Goal: Task Accomplishment & Management: Manage account settings

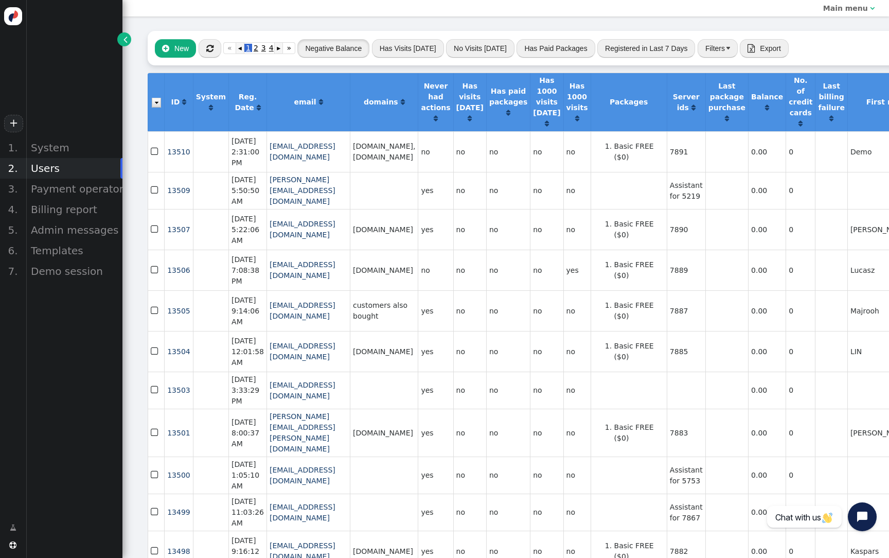
click at [358, 50] on button "Negative Balance" at bounding box center [334, 48] width 72 height 19
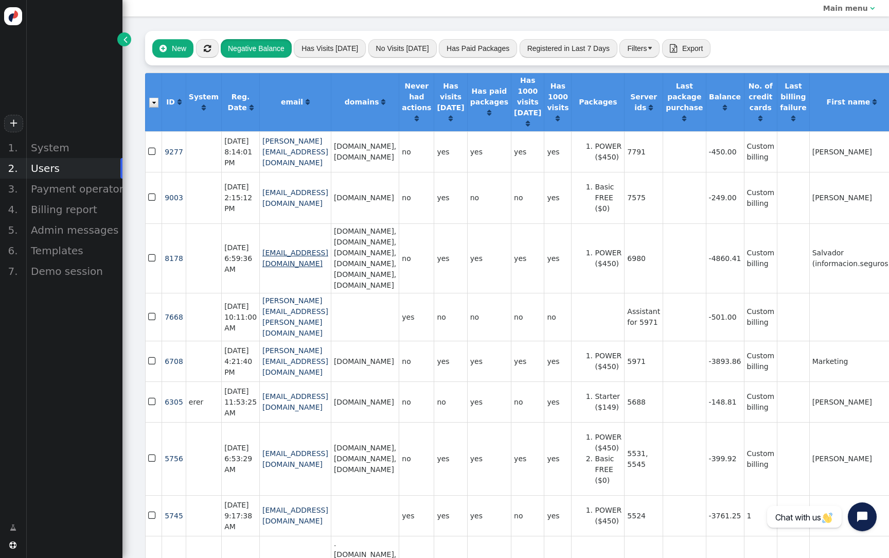
scroll to position [0, 3]
click at [59, 210] on div "Billing report" at bounding box center [74, 209] width 97 height 21
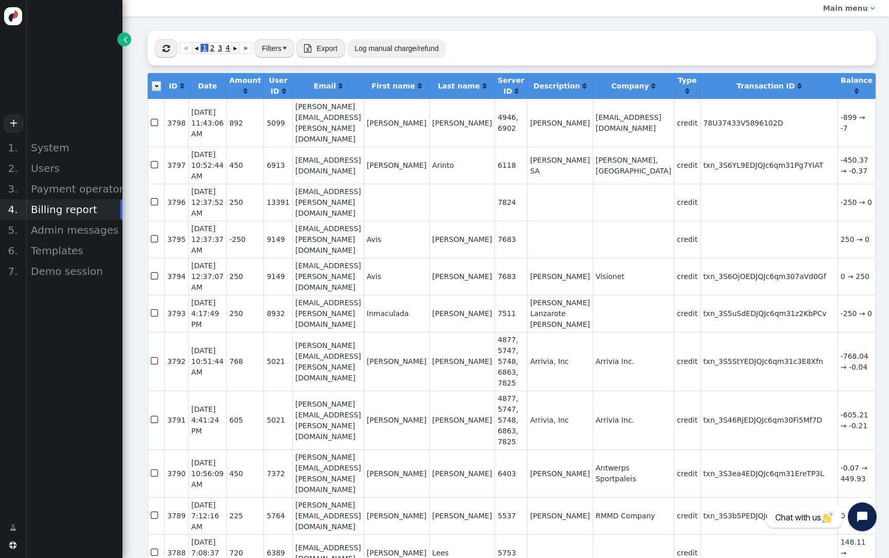
click at [163, 49] on span "" at bounding box center [166, 48] width 7 height 8
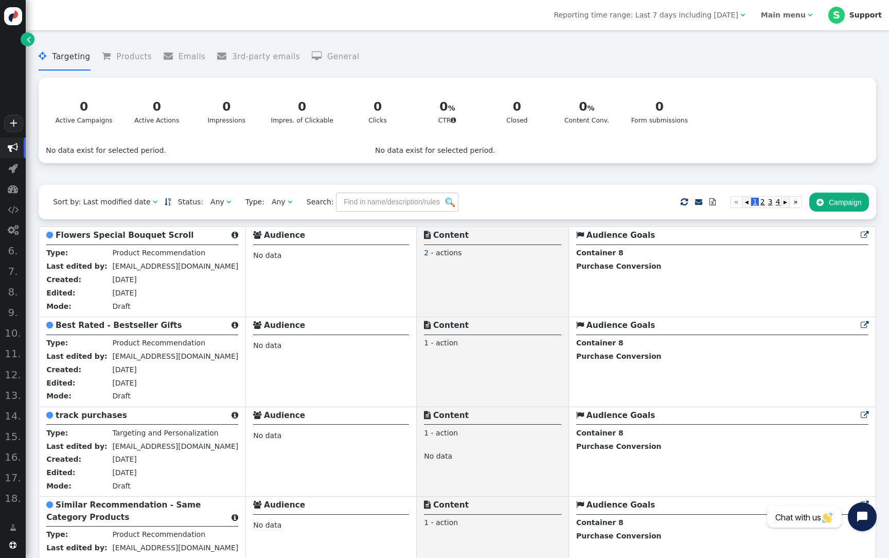
click at [805, 15] on b "Main menu" at bounding box center [783, 15] width 45 height 8
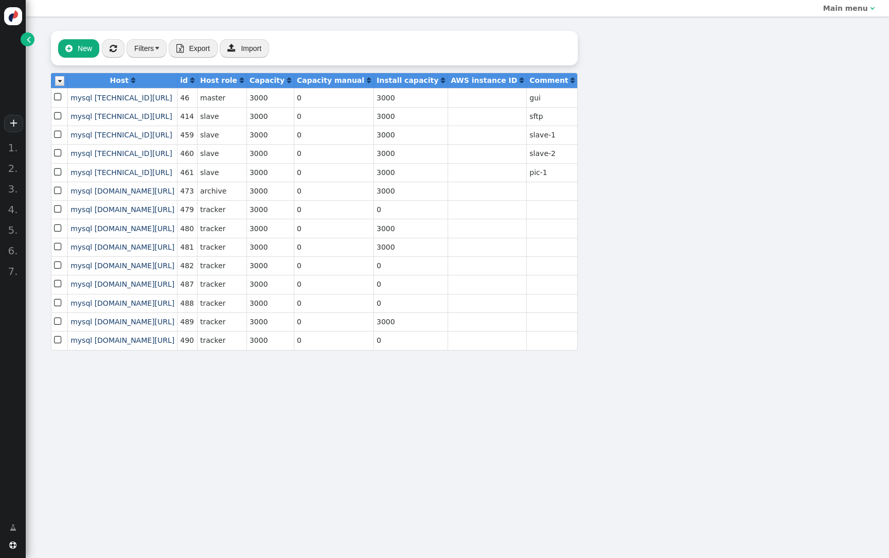
click at [28, 40] on span "" at bounding box center [29, 39] width 4 height 11
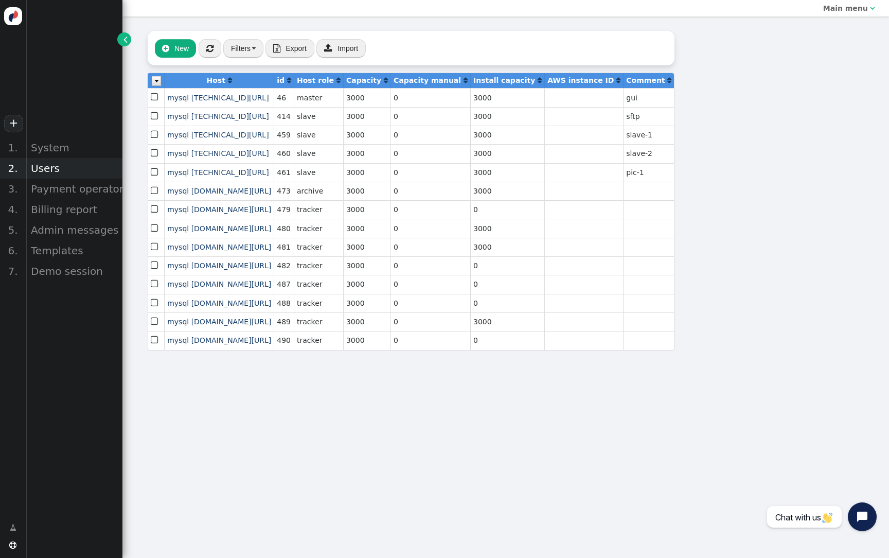
click at [41, 162] on div "Users" at bounding box center [74, 168] width 97 height 21
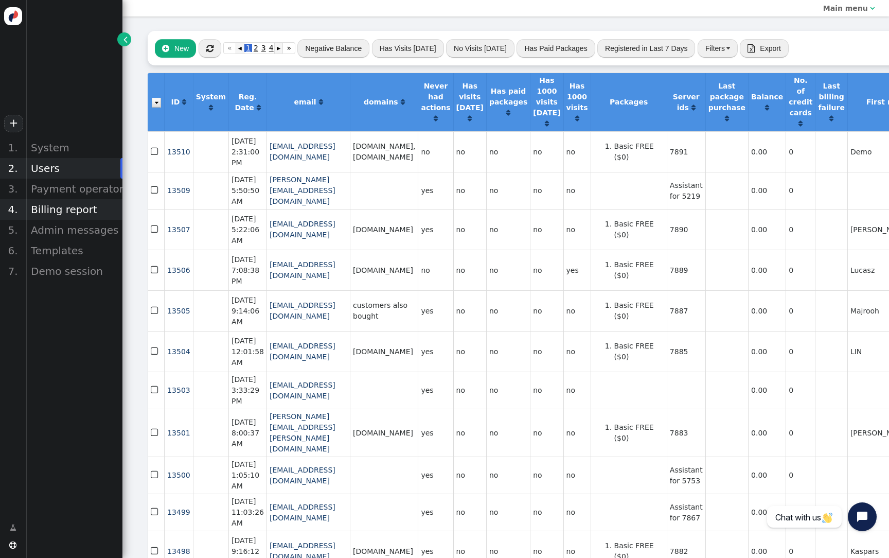
click at [55, 205] on div "Billing report" at bounding box center [74, 209] width 97 height 21
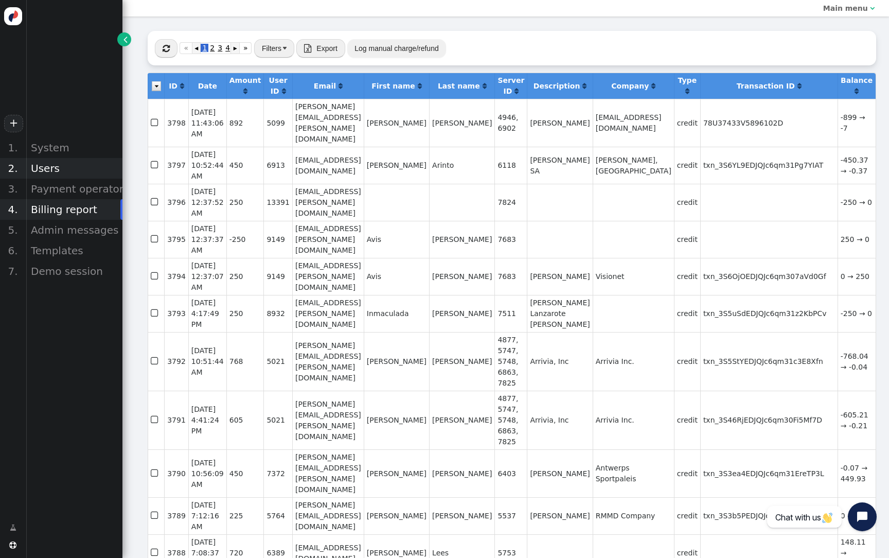
click at [50, 169] on div "Users" at bounding box center [74, 168] width 97 height 21
